Goal: Task Accomplishment & Management: Use online tool/utility

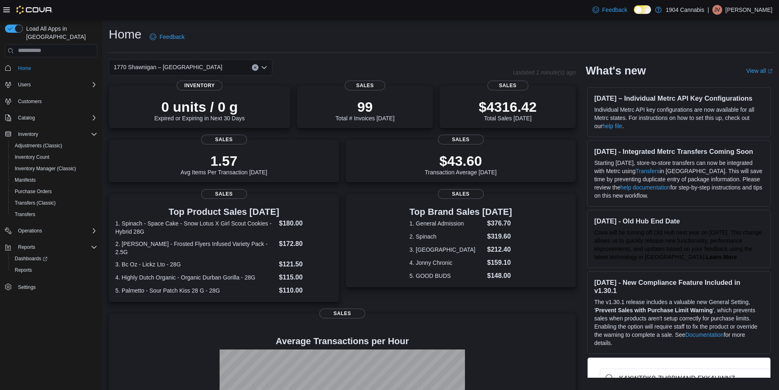
click at [644, 9] on icon at bounding box center [646, 10] width 4 height 4
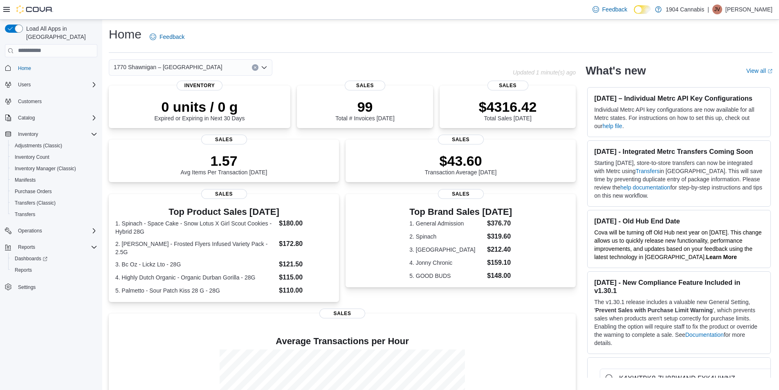
click at [215, 68] on div "1770 Shawnigan – [GEOGRAPHIC_DATA]" at bounding box center [191, 67] width 164 height 16
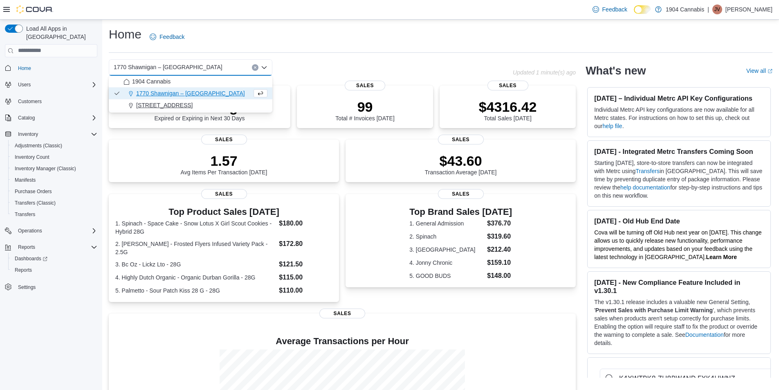
click at [154, 101] on span "[STREET_ADDRESS]" at bounding box center [164, 105] width 56 height 8
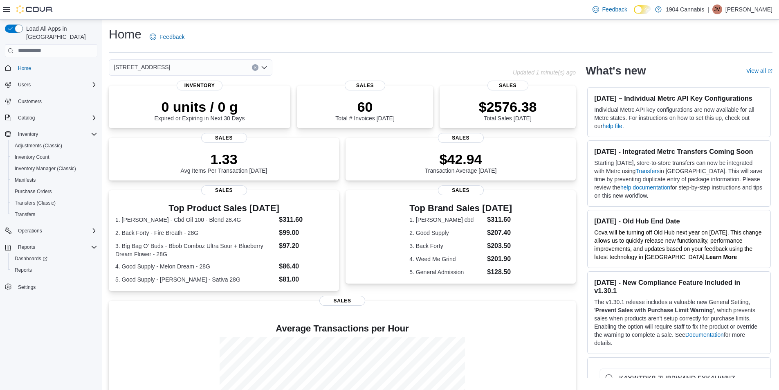
click at [166, 66] on div "720 First Ave Combo box. Selected. 720 First Ave. Press Backspace to delete 720…" at bounding box center [191, 67] width 164 height 16
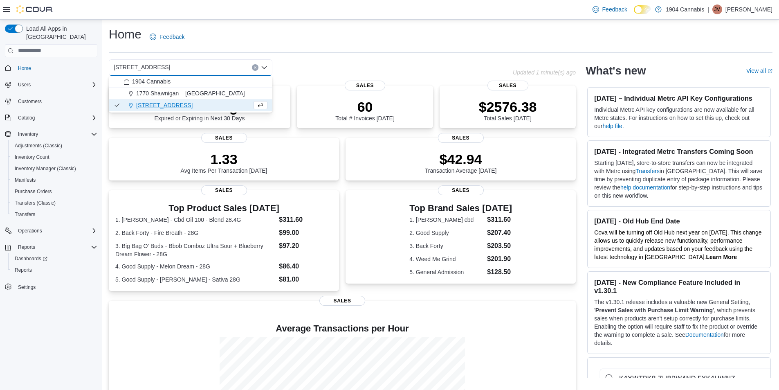
click at [163, 90] on span "1770 Shawnigan – [GEOGRAPHIC_DATA]" at bounding box center [190, 93] width 109 height 8
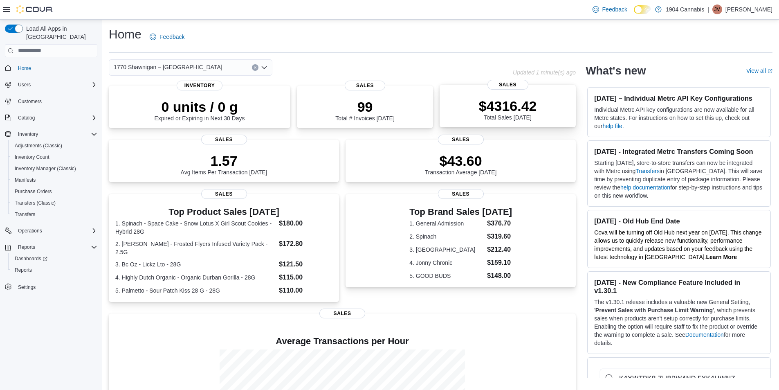
click at [543, 103] on div "$4316.42 Total Sales Today" at bounding box center [507, 107] width 123 height 26
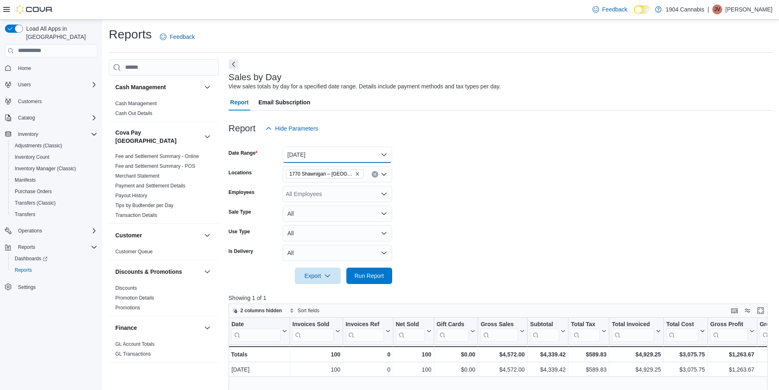
click at [318, 157] on button "[DATE]" at bounding box center [337, 154] width 110 height 16
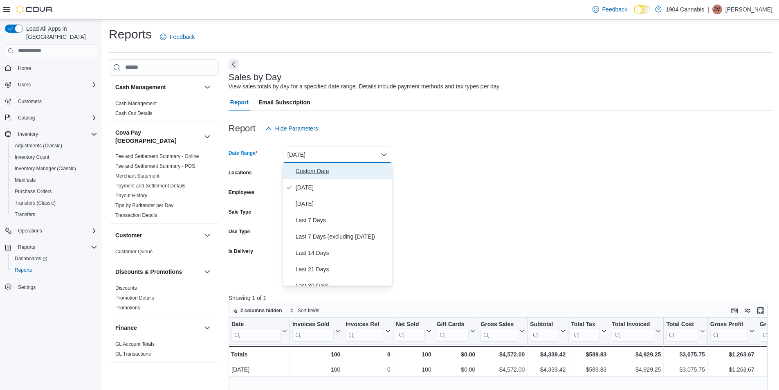
click at [317, 173] on span "Custom Date" at bounding box center [342, 171] width 93 height 10
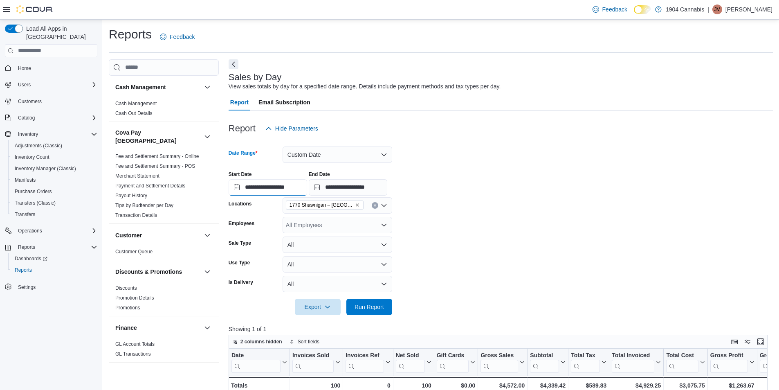
click at [279, 188] on input "**********" at bounding box center [268, 187] width 78 height 16
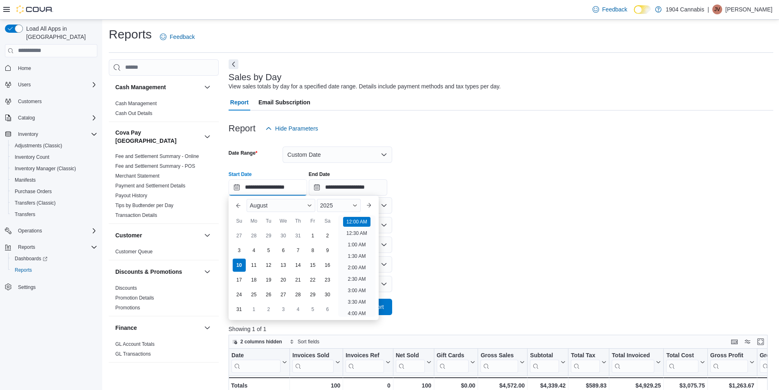
scroll to position [25, 0]
click at [317, 235] on div "1" at bounding box center [312, 235] width 14 height 14
type input "**********"
click at [464, 269] on form "**********" at bounding box center [501, 226] width 545 height 178
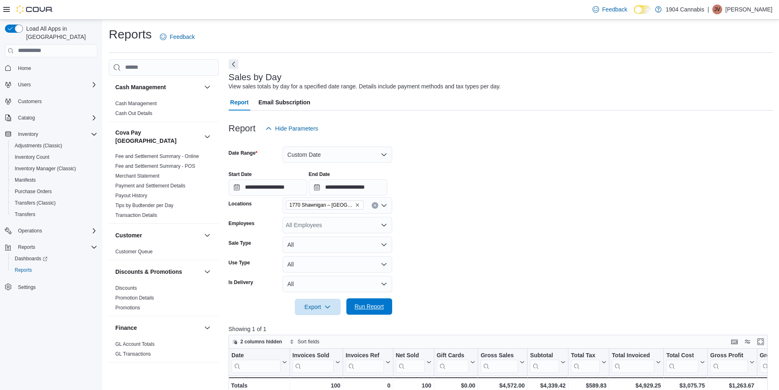
click at [364, 307] on span "Run Report" at bounding box center [368, 306] width 29 height 8
click at [356, 203] on icon "Remove 1770 Shawnigan – Mill Bay Road from selection in this group" at bounding box center [357, 204] width 5 height 5
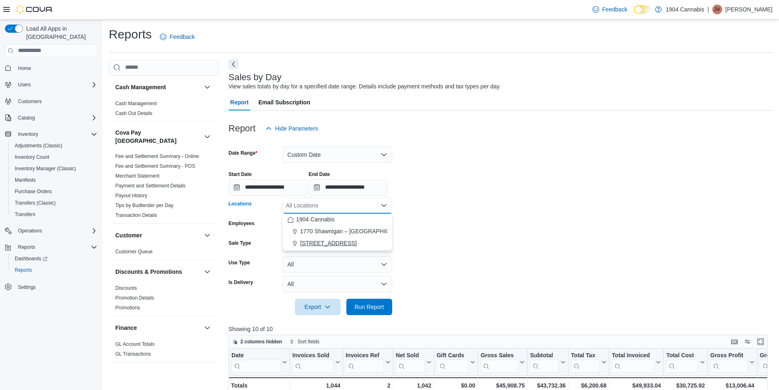
click at [323, 243] on span "[STREET_ADDRESS]" at bounding box center [328, 243] width 56 height 8
click at [383, 301] on span "Run Report" at bounding box center [369, 306] width 36 height 16
click at [339, 203] on icon "Remove 720 First Ave from selection in this group" at bounding box center [341, 204] width 5 height 5
click at [21, 65] on span "Home" at bounding box center [24, 68] width 13 height 7
